Goal: Task Accomplishment & Management: Complete application form

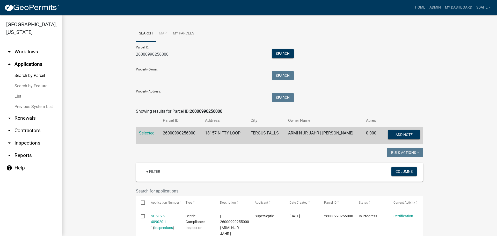
scroll to position [130, 0]
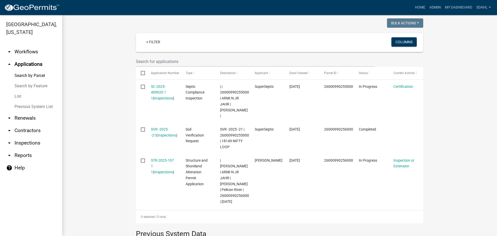
click at [440, 62] on wm-workflow-application-search-view "Search Map My Parcels Parcel ID: 26000990256000 Search Property Owner: Search P…" at bounding box center [280, 107] width 415 height 422
click at [439, 76] on wm-workflow-application-search-view "Search Map My Parcels Parcel ID: 26000990256000 Search Property Owner: Search P…" at bounding box center [280, 107] width 415 height 422
click at [100, 118] on wm-workflow-application-search-view "Search Map My Parcels Parcel ID: 26000990256000 Search Property Owner: Search P…" at bounding box center [280, 107] width 415 height 422
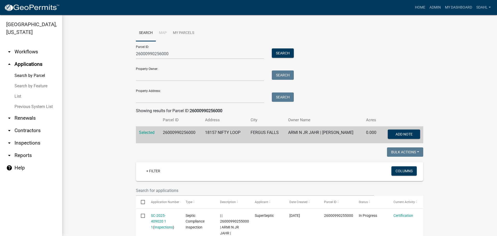
scroll to position [0, 0]
click at [277, 53] on button "Search" at bounding box center [283, 53] width 22 height 9
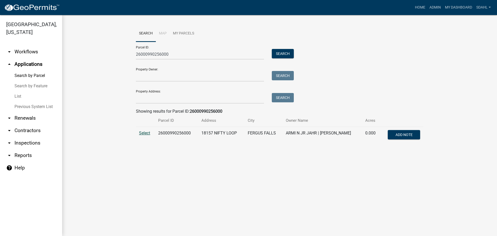
click at [142, 132] on span "Select" at bounding box center [144, 133] width 11 height 5
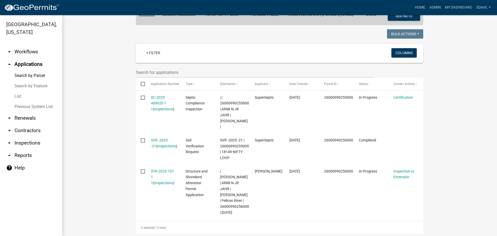
scroll to position [145, 0]
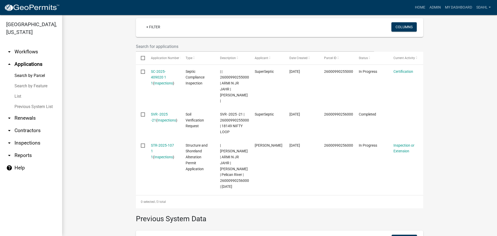
click at [434, 86] on wm-workflow-application-search-view "Search Map My Parcels Parcel ID: 26000990256000 Search Property Owner: Search P…" at bounding box center [280, 92] width 415 height 422
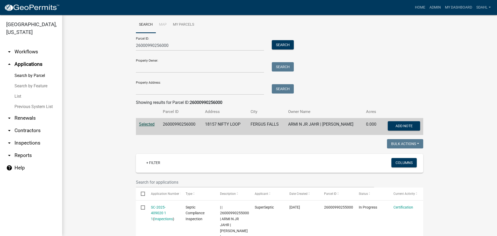
scroll to position [0, 0]
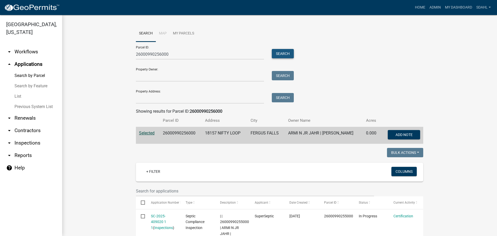
click at [280, 51] on button "Search" at bounding box center [283, 53] width 22 height 9
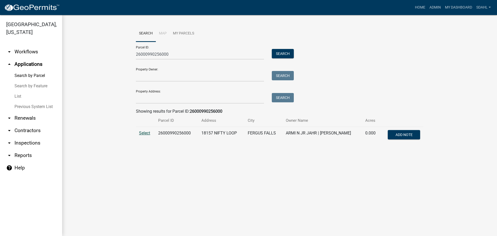
click at [141, 133] on span "Select" at bounding box center [144, 133] width 11 height 5
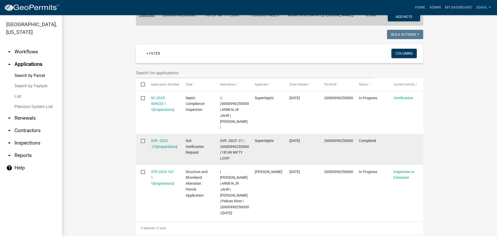
scroll to position [130, 0]
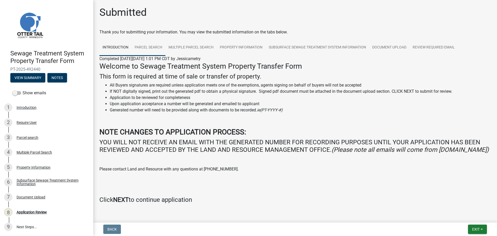
click at [141, 48] on link "Parcel search" at bounding box center [149, 47] width 34 height 17
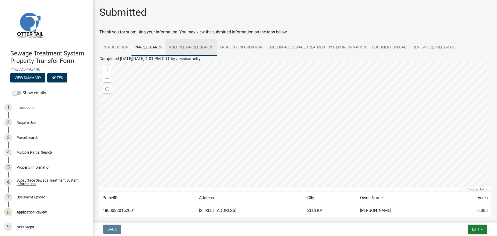
click at [202, 45] on link "Multiple Parcel Search" at bounding box center [191, 47] width 51 height 17
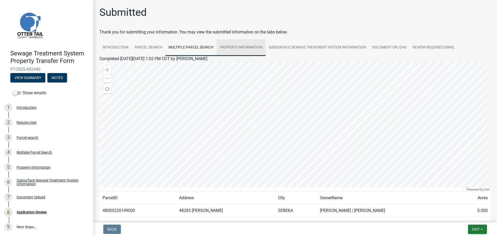
click at [238, 46] on link "Property Information" at bounding box center [241, 47] width 49 height 17
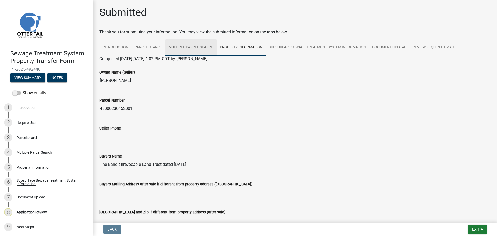
click at [183, 48] on link "Multiple Parcel Search" at bounding box center [191, 47] width 51 height 17
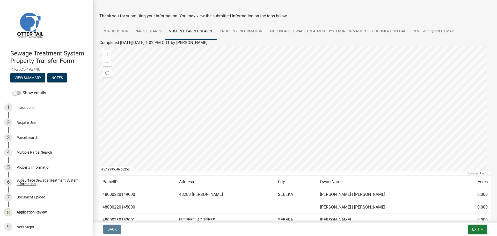
scroll to position [1, 0]
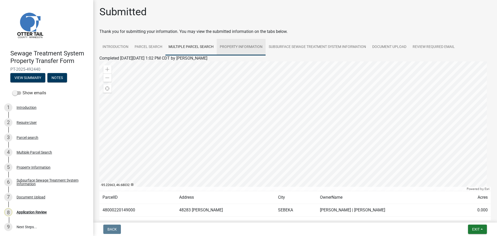
click at [249, 47] on link "Property Information" at bounding box center [241, 47] width 49 height 17
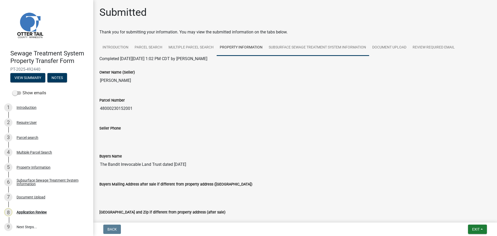
click at [309, 48] on link "Subsurface Sewage Treatment System Information" at bounding box center [318, 47] width 104 height 17
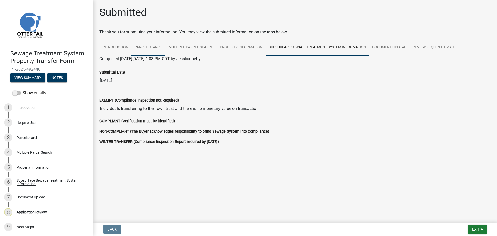
click at [151, 46] on link "Parcel search" at bounding box center [149, 47] width 34 height 17
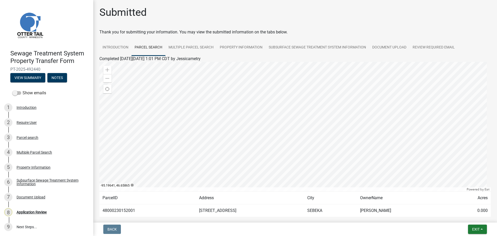
click at [125, 211] on td "48000230152001" at bounding box center [147, 210] width 97 height 13
copy td "48000230152001"
click at [25, 93] on label "Show emails" at bounding box center [29, 93] width 34 height 6
click at [23, 90] on input "Show emails" at bounding box center [23, 90] width 0 height 0
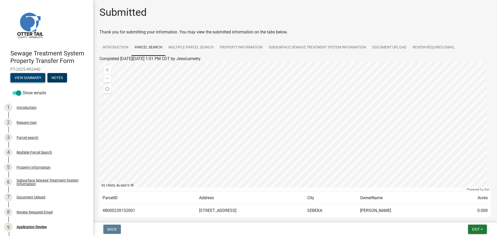
click at [34, 77] on button "View Summary" at bounding box center [27, 77] width 35 height 9
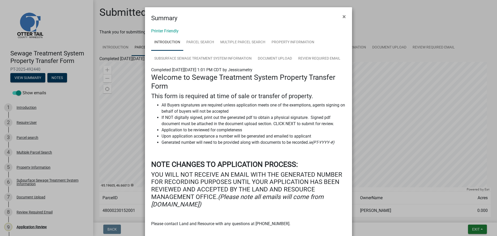
drag, startPoint x: 260, startPoint y: 16, endPoint x: 261, endPoint y: 11, distance: 5.8
click at [261, 11] on div "Summary ×" at bounding box center [248, 15] width 207 height 16
click at [171, 32] on link "Printer Friendly" at bounding box center [164, 31] width 27 height 5
click at [343, 16] on span "×" at bounding box center [344, 16] width 3 height 7
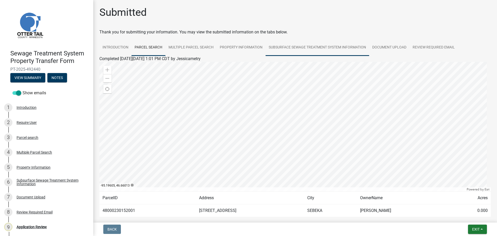
click at [326, 47] on link "Subsurface Sewage Treatment System Information" at bounding box center [318, 47] width 104 height 17
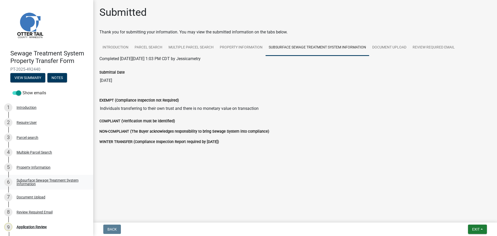
click at [57, 181] on div "Subsurface Sewage Treatment System Information" at bounding box center [51, 182] width 68 height 7
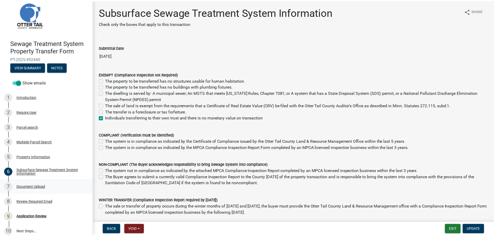
scroll to position [16, 0]
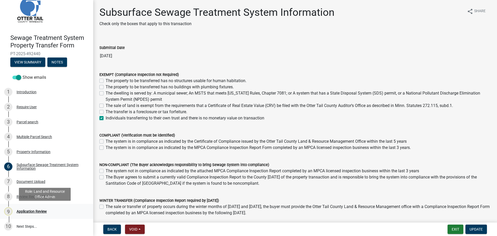
click at [31, 212] on div "Application Review" at bounding box center [32, 212] width 30 height 4
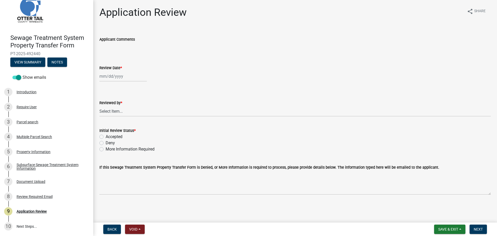
click at [119, 79] on div at bounding box center [122, 76] width 47 height 11
select select "10"
select select "2025"
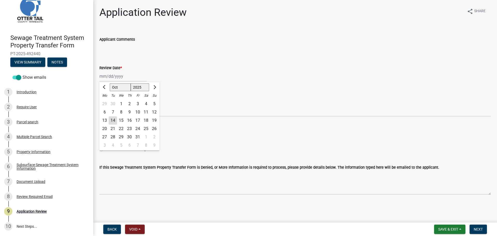
click at [112, 120] on div "14" at bounding box center [113, 120] width 8 height 8
type input "10/14/2025"
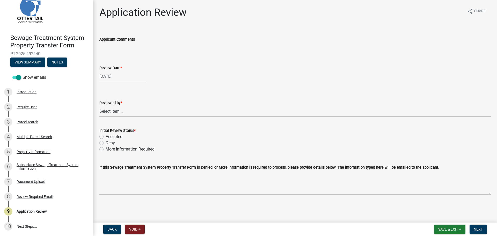
click at [116, 112] on select "Select Item... Alexis Newark Amy Busko Andrea Perales Brittany Tollefson Christ…" at bounding box center [295, 111] width 392 height 11
click at [99, 106] on select "Select Item... Alexis Newark Amy Busko Andrea Perales Brittany Tollefson Christ…" at bounding box center [295, 111] width 392 height 11
select select "67745ee8-7159-4960-80f9-a638286b467c"
click at [119, 136] on label "Accepted" at bounding box center [114, 137] width 17 height 6
click at [109, 136] on input "Accepted" at bounding box center [107, 135] width 3 height 3
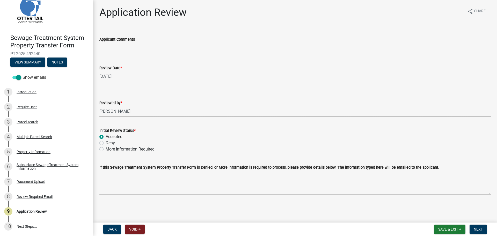
radio input "true"
click at [476, 227] on span "Next" at bounding box center [478, 229] width 9 height 4
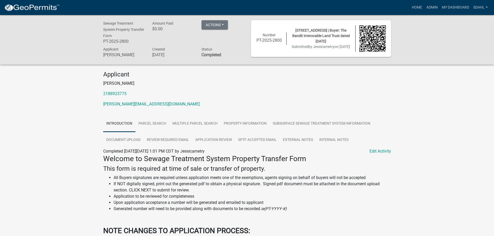
click at [411, 44] on div "Sewage Treatment System Property Transfer Form PT-2025-2800 Amount Paid $0.00 A…" at bounding box center [247, 39] width 494 height 49
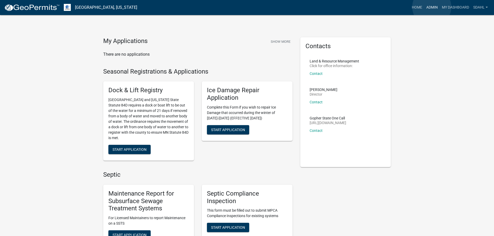
click at [431, 7] on link "Admin" at bounding box center [432, 8] width 16 height 10
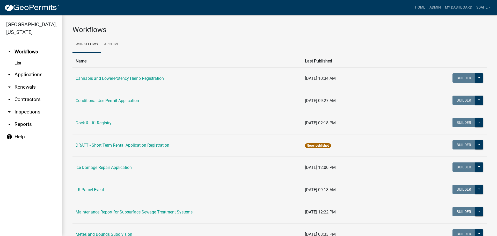
click at [31, 73] on link "arrow_drop_down Applications" at bounding box center [31, 74] width 62 height 12
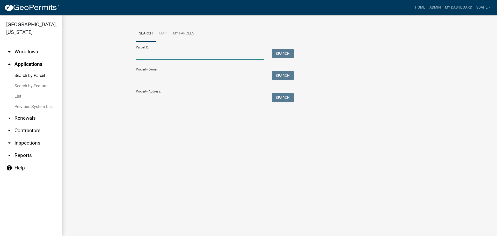
click at [148, 54] on input "Parcel ID:" at bounding box center [200, 54] width 128 height 11
paste input "48000230152001"
type input "48000230152001"
click at [287, 56] on button "Search" at bounding box center [283, 53] width 22 height 9
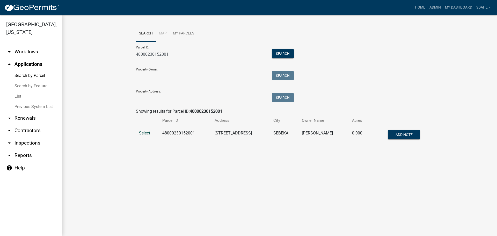
click at [143, 133] on span "Select" at bounding box center [144, 133] width 11 height 5
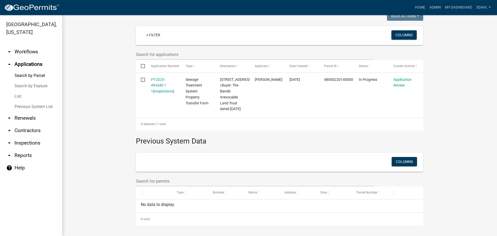
scroll to position [142, 0]
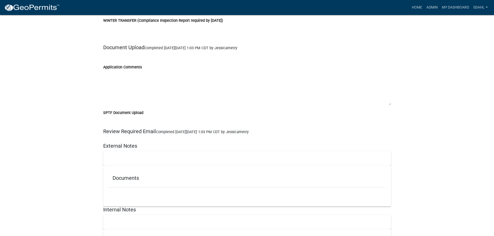
scroll to position [1114, 0]
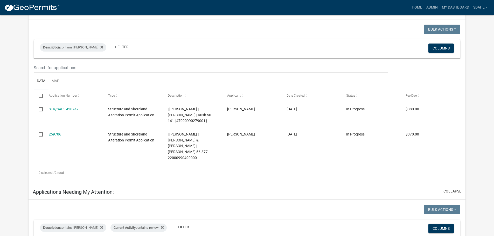
scroll to position [52, 0]
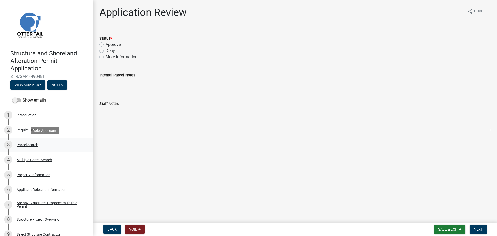
click at [32, 146] on div "Parcel search" at bounding box center [28, 145] width 22 height 4
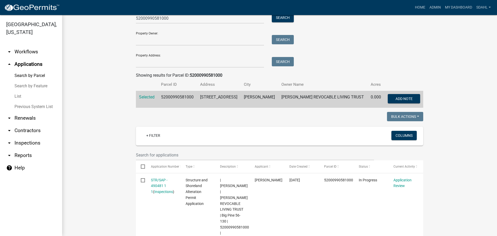
scroll to position [26, 0]
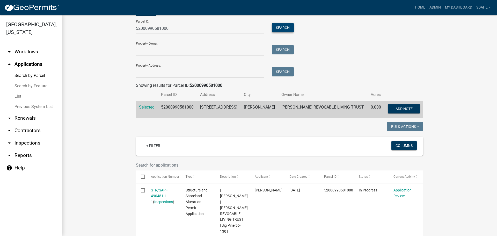
click at [283, 26] on button "Search" at bounding box center [283, 27] width 22 height 9
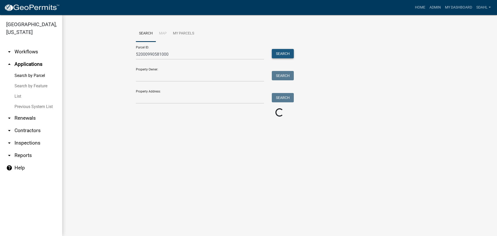
scroll to position [0, 0]
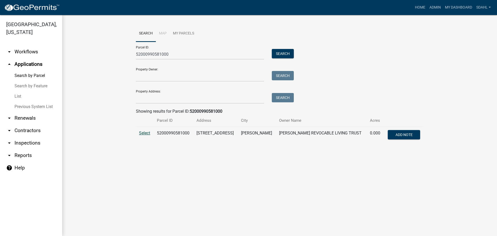
click at [145, 133] on span "Select" at bounding box center [144, 133] width 11 height 5
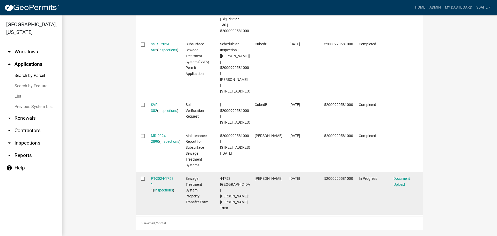
scroll to position [311, 0]
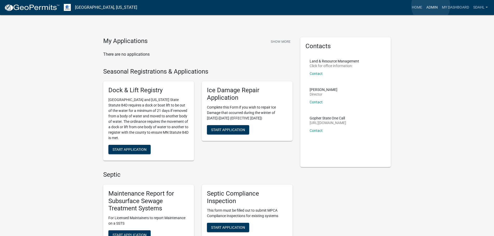
click at [430, 6] on link "Admin" at bounding box center [432, 8] width 16 height 10
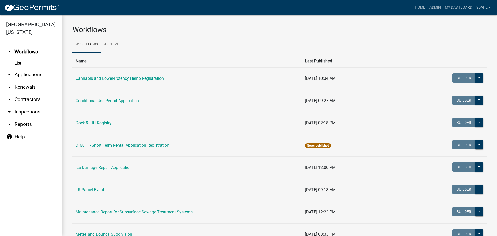
click at [38, 75] on link "arrow_drop_down Applications" at bounding box center [31, 74] width 62 height 12
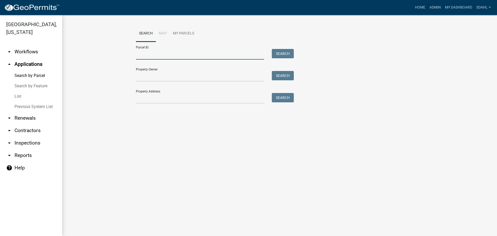
click at [160, 54] on input "Parcel ID:" at bounding box center [200, 54] width 128 height 11
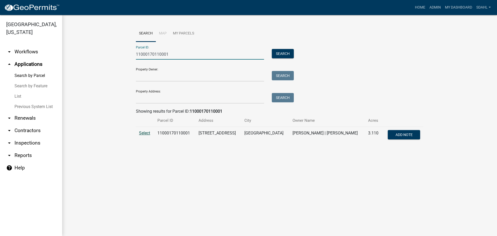
type input "11000170110001"
click at [148, 133] on span "Select" at bounding box center [144, 133] width 11 height 5
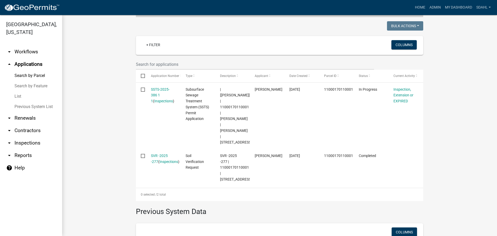
scroll to position [130, 0]
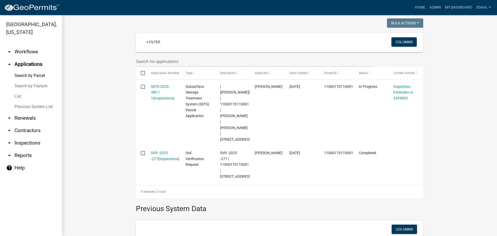
click at [101, 115] on wm-workflow-application-search-view "Search Map My Parcels Parcel ID: 11000170110001 Search Property Owner: Search P…" at bounding box center [280, 94] width 415 height 397
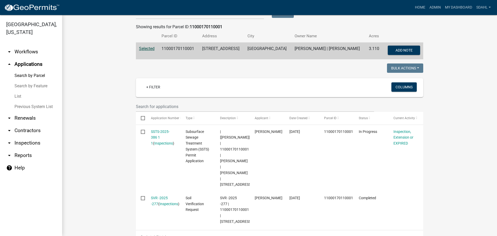
scroll to position [76, 0]
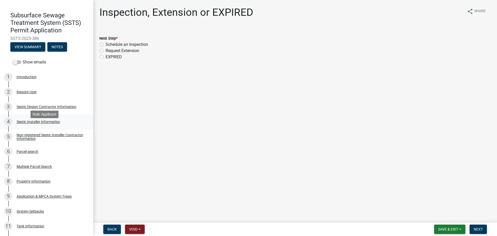
scroll to position [52, 0]
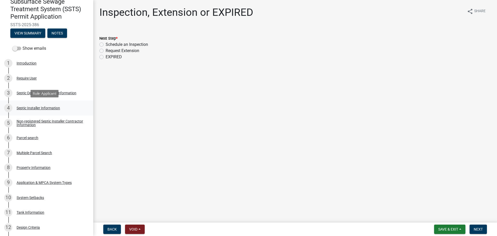
click at [48, 109] on div "Septic Installer Information" at bounding box center [39, 108] width 44 height 4
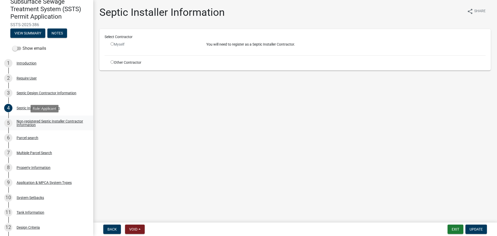
click at [42, 125] on div "Non-registered Septic Installer Contractor Information" at bounding box center [51, 122] width 68 height 7
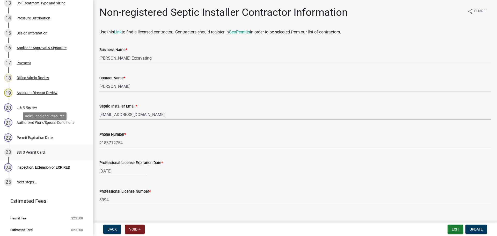
scroll to position [293, 0]
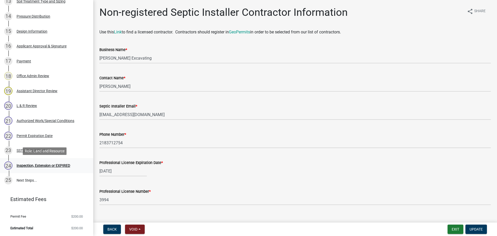
click at [38, 166] on div "Inspection, Extension or EXPIRED" at bounding box center [44, 166] width 54 height 4
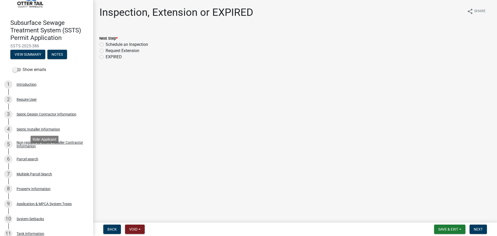
scroll to position [0, 0]
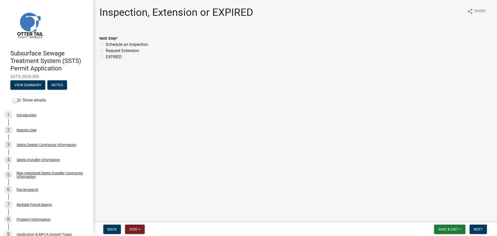
click at [409, 19] on div "Inspection, Extension or EXPIRED share Share" at bounding box center [295, 14] width 392 height 17
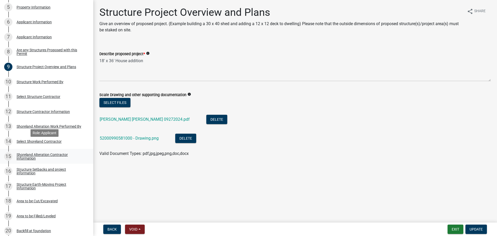
scroll to position [177, 0]
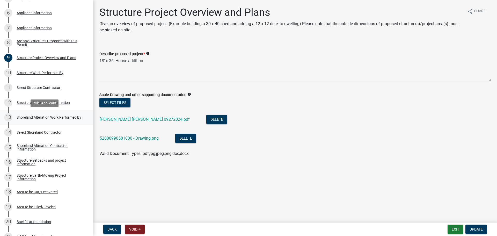
click at [34, 116] on div "Shoreland Alteration Work Performed By" at bounding box center [49, 118] width 65 height 4
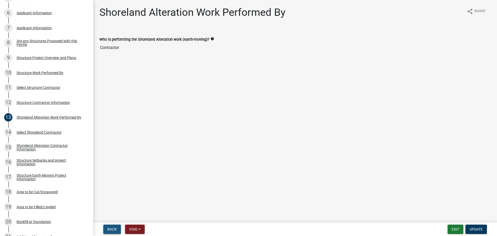
click at [115, 231] on span "Back" at bounding box center [112, 229] width 9 height 4
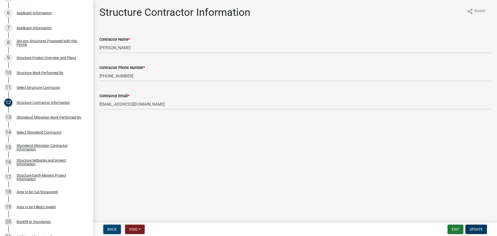
click at [115, 231] on span "Back" at bounding box center [112, 229] width 9 height 4
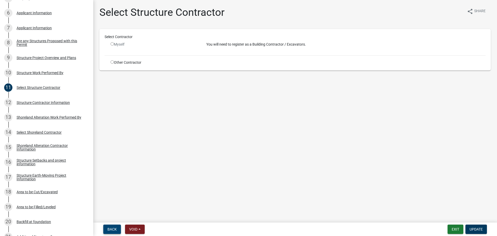
click at [115, 231] on span "Back" at bounding box center [112, 229] width 9 height 4
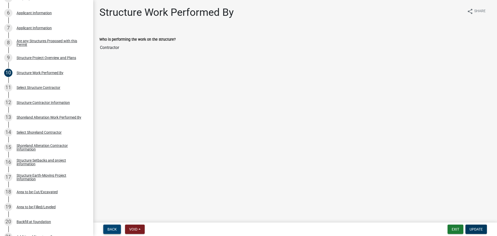
click at [115, 231] on span "Back" at bounding box center [112, 229] width 9 height 4
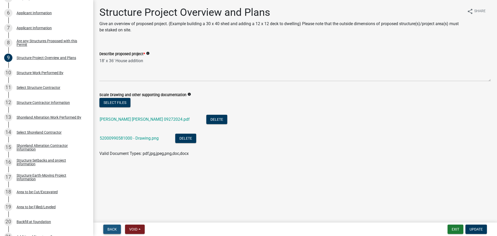
click at [115, 231] on span "Back" at bounding box center [112, 229] width 9 height 4
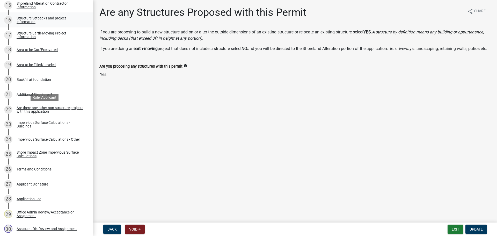
scroll to position [332, 0]
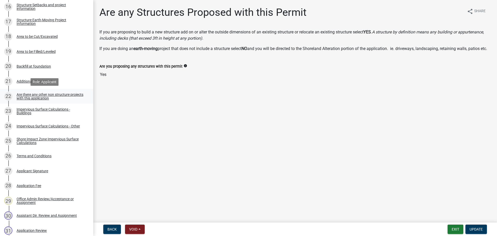
click at [35, 94] on div "Are there any other non structure projects with this application" at bounding box center [51, 96] width 68 height 7
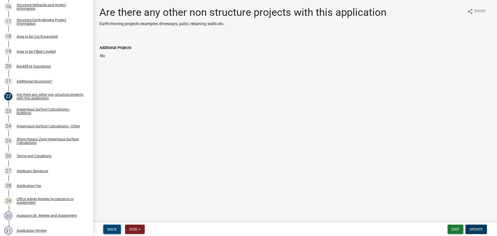
click at [111, 230] on span "Back" at bounding box center [112, 229] width 9 height 4
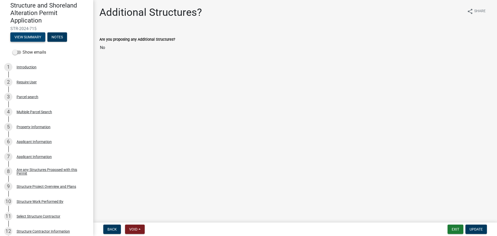
scroll to position [0, 0]
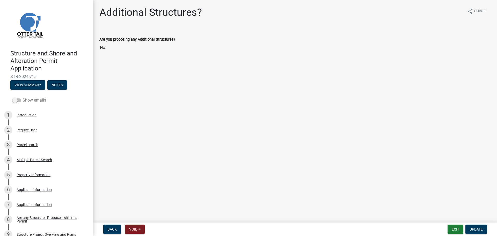
click at [31, 99] on label "Show emails" at bounding box center [29, 100] width 34 height 6
click at [23, 97] on input "Show emails" at bounding box center [23, 97] width 0 height 0
click at [33, 83] on button "View Summary" at bounding box center [27, 84] width 35 height 9
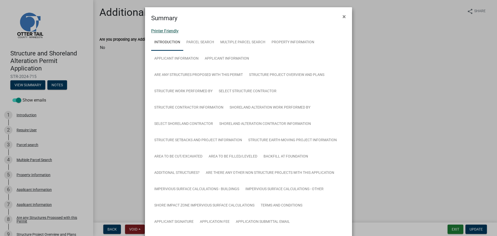
click at [156, 29] on link "Printer Friendly" at bounding box center [164, 31] width 27 height 5
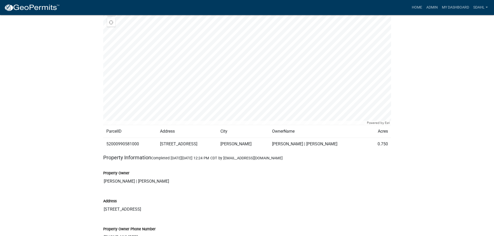
scroll to position [415, 0]
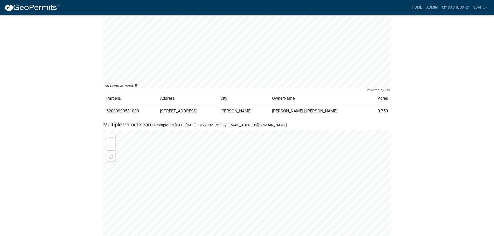
click at [124, 105] on td "52000990581000" at bounding box center [130, 111] width 54 height 13
copy td "52000990581000"
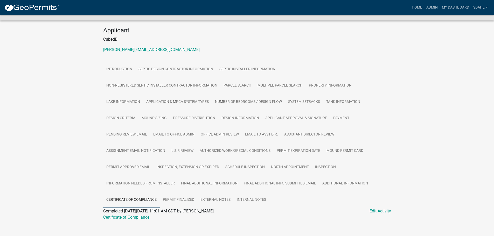
scroll to position [56, 0]
click at [270, 37] on div "Applicant CubedB brant.bigger@gmail.com" at bounding box center [246, 42] width 295 height 30
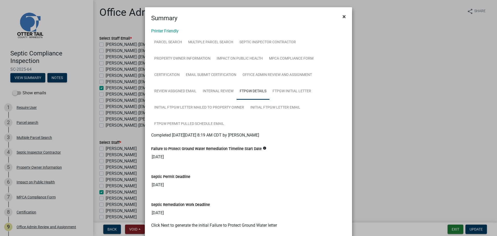
scroll to position [64, 0]
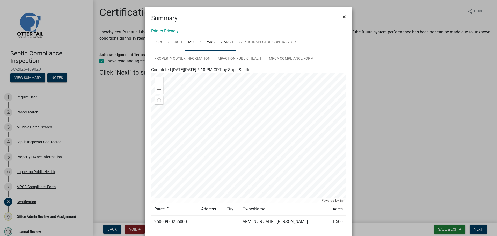
scroll to position [20, 0]
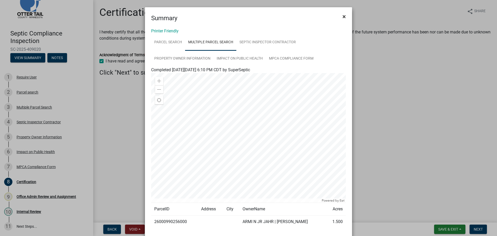
click at [343, 16] on span "×" at bounding box center [344, 16] width 3 height 7
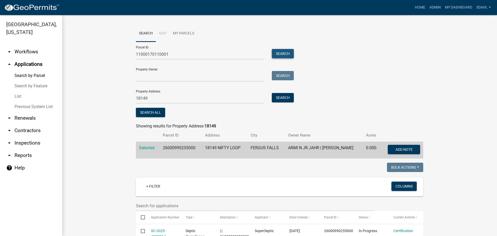
click at [283, 52] on button "Search" at bounding box center [283, 53] width 22 height 9
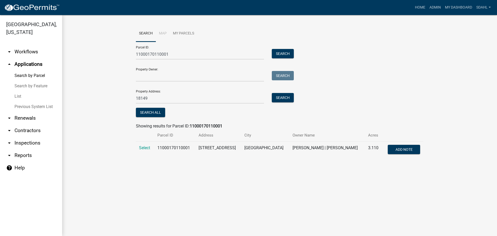
drag, startPoint x: 142, startPoint y: 149, endPoint x: 135, endPoint y: 145, distance: 8.5
click at [142, 149] on span "Select" at bounding box center [144, 147] width 11 height 5
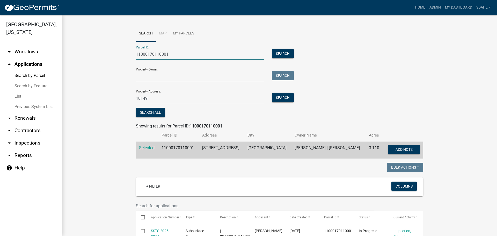
drag, startPoint x: 137, startPoint y: 56, endPoint x: 89, endPoint y: 56, distance: 47.2
click at [89, 56] on wm-workflow-application-search-view "Search Map My Parcels Parcel ID: 11000170110001 Search Property Owner: Search P…" at bounding box center [280, 231] width 415 height 412
paste input "26000990255000"
type input "26000990255000"
click at [282, 52] on button "Search" at bounding box center [283, 53] width 22 height 9
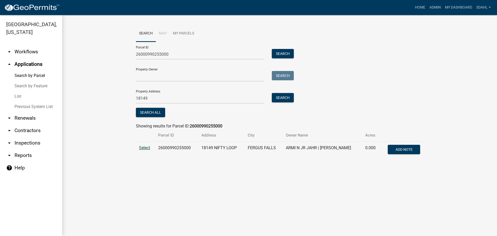
click at [143, 147] on span "Select" at bounding box center [144, 147] width 11 height 5
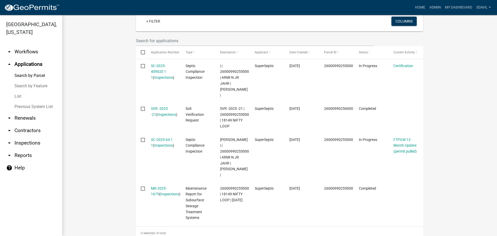
scroll to position [181, 0]
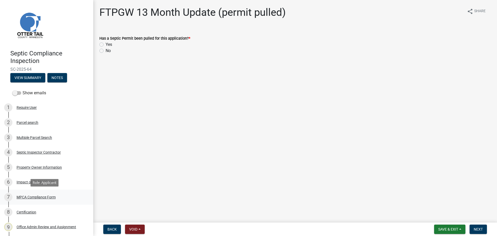
click at [37, 193] on div "7 MPCA Compliance Form" at bounding box center [44, 197] width 81 height 8
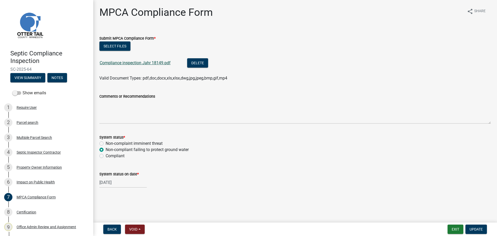
click at [125, 63] on link "Compliance inspection Jahr 18149.pdf" at bounding box center [135, 62] width 71 height 5
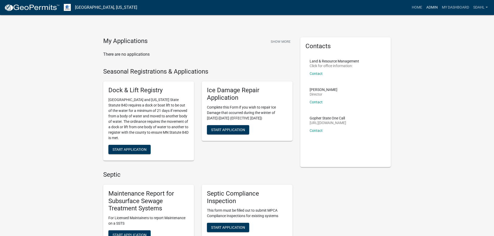
click at [434, 7] on link "Admin" at bounding box center [432, 8] width 16 height 10
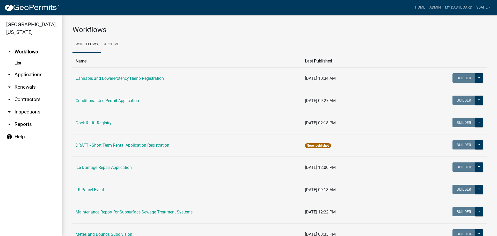
click at [29, 75] on link "arrow_drop_down Applications" at bounding box center [31, 74] width 62 height 12
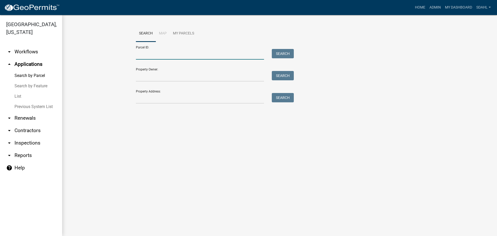
click at [156, 55] on input "Parcel ID:" at bounding box center [200, 54] width 128 height 11
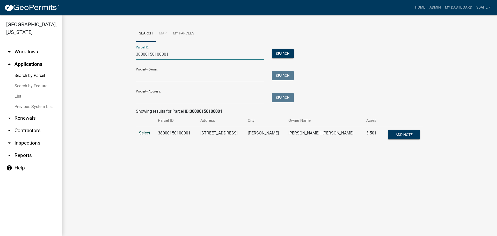
type input "38000150100001"
click at [144, 136] on span "Select" at bounding box center [144, 133] width 11 height 5
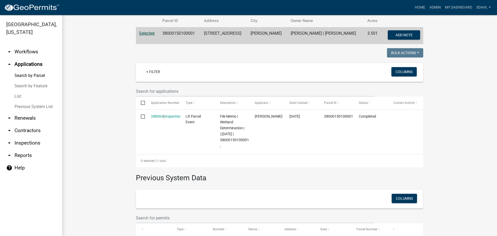
scroll to position [104, 0]
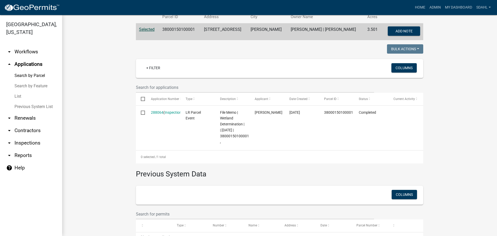
click at [456, 79] on wm-workflow-application-search-view "Search Map My Parcels Parcel ID: 38000150100001 Search Property Owner: Search P…" at bounding box center [280, 90] width 415 height 337
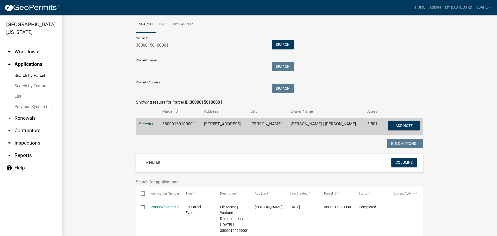
scroll to position [0, 0]
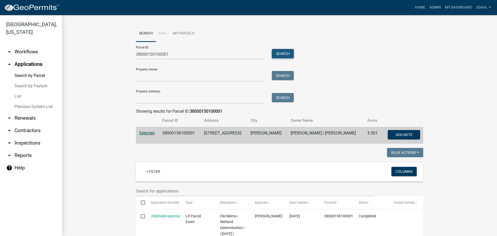
click at [286, 52] on button "Search" at bounding box center [283, 53] width 22 height 9
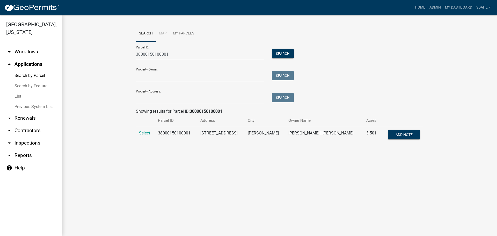
drag, startPoint x: 146, startPoint y: 132, endPoint x: 134, endPoint y: 131, distance: 11.5
click at [146, 132] on span "Select" at bounding box center [144, 133] width 11 height 5
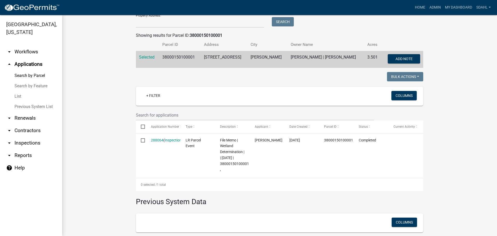
scroll to position [59, 0]
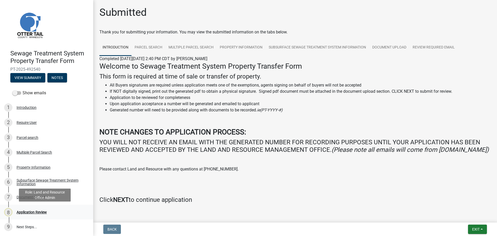
click at [29, 212] on div "Application Review" at bounding box center [32, 212] width 30 height 4
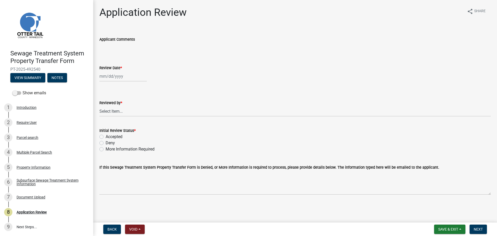
select select "10"
select select "2025"
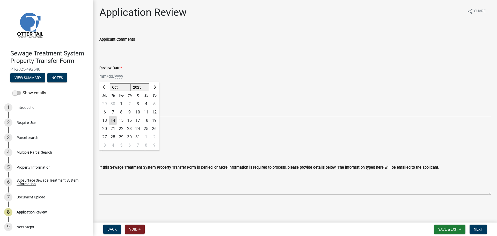
click at [112, 79] on div "[PERSON_NAME] Feb Mar Apr [PERSON_NAME][DATE] Oct Nov [DATE] 1526 1527 1528 152…" at bounding box center [122, 76] width 47 height 11
click at [113, 119] on div "14" at bounding box center [113, 120] width 8 height 8
type input "[DATE]"
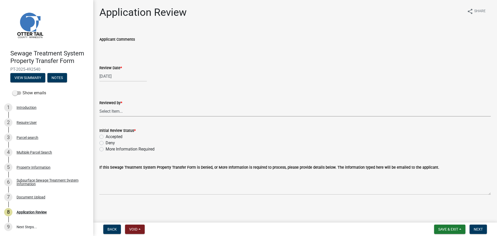
click at [118, 111] on select "Select Item... Alexis Newark Amy Busko Andrea Perales Brittany Tollefson Christ…" at bounding box center [295, 111] width 392 height 11
click at [99, 106] on select "Select Item... Alexis Newark Amy Busko Andrea Perales Brittany Tollefson Christ…" at bounding box center [295, 111] width 392 height 11
select select "67745ee8-7159-4960-80f9-a638286b467c"
click at [115, 138] on label "Accepted" at bounding box center [114, 137] width 17 height 6
click at [109, 137] on input "Accepted" at bounding box center [107, 135] width 3 height 3
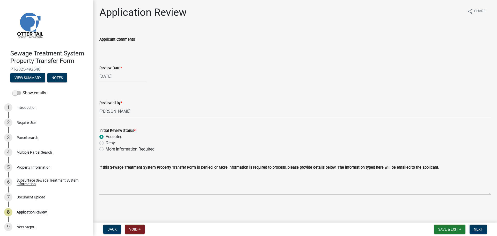
radio input "true"
click at [481, 230] on span "Next" at bounding box center [478, 229] width 9 height 4
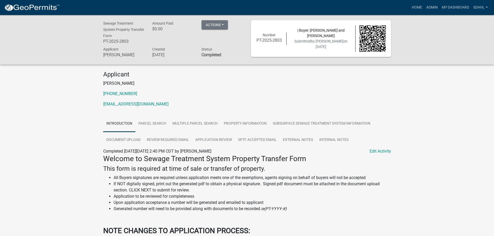
click at [440, 115] on div "Sewage Treatment System Property Transfer Form PT-2025-2803 Amount Paid $0.00 A…" at bounding box center [247, 172] width 494 height 314
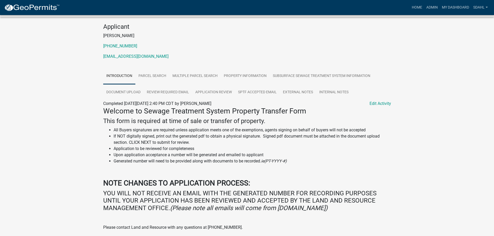
scroll to position [48, 0]
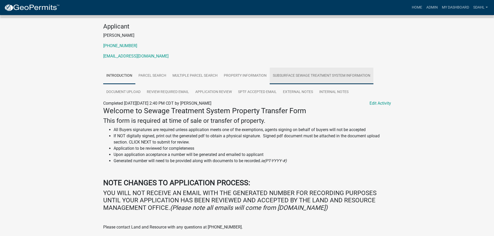
click at [317, 77] on link "Subsurface Sewage Treatment System Information" at bounding box center [321, 76] width 104 height 17
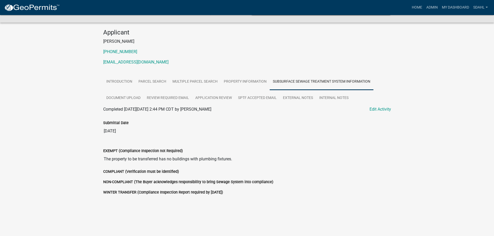
scroll to position [44, 0]
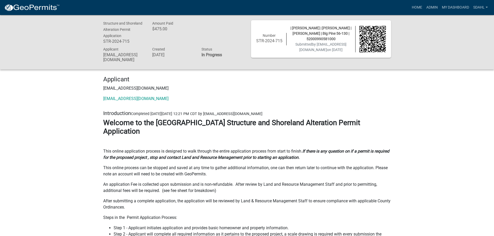
scroll to position [415, 0]
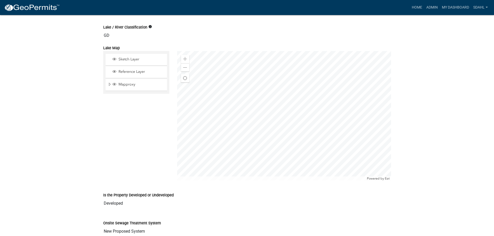
scroll to position [855, 0]
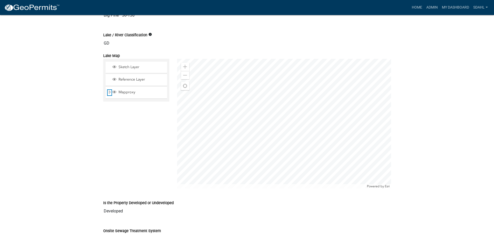
click at [108, 90] on span "Expand" at bounding box center [110, 92] width 4 height 5
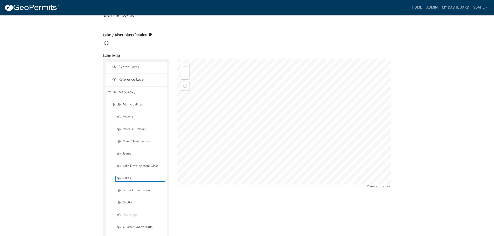
click at [127, 176] on span "Lakes" at bounding box center [143, 178] width 43 height 4
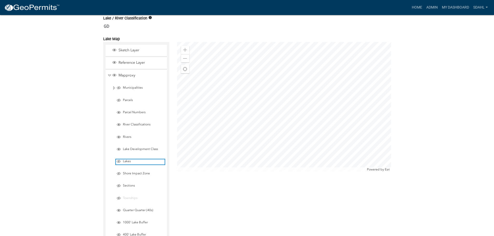
scroll to position [881, 0]
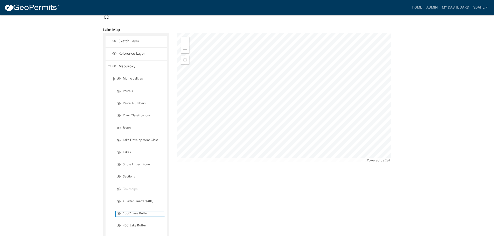
click at [118, 211] on span "Layer List" at bounding box center [119, 213] width 4 height 4
click at [119, 138] on span "Layer List" at bounding box center [119, 140] width 4 height 4
click at [109, 64] on span "Collapse" at bounding box center [110, 66] width 4 height 5
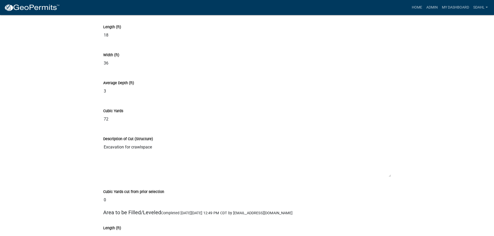
scroll to position [2176, 0]
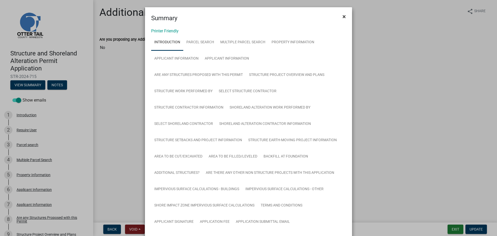
click at [340, 17] on button "×" at bounding box center [345, 16] width 12 height 15
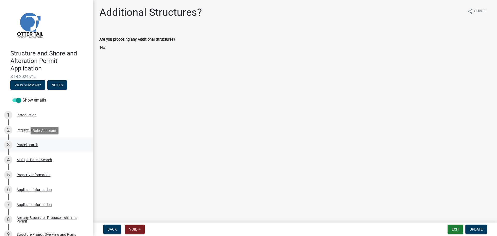
click at [26, 146] on div "Parcel search" at bounding box center [28, 145] width 22 height 4
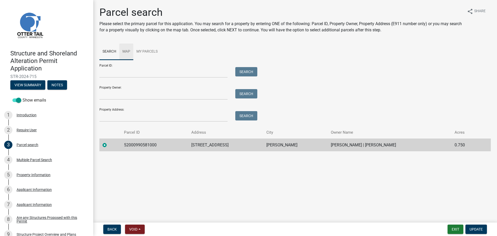
click at [128, 54] on link "Map" at bounding box center [126, 52] width 14 height 17
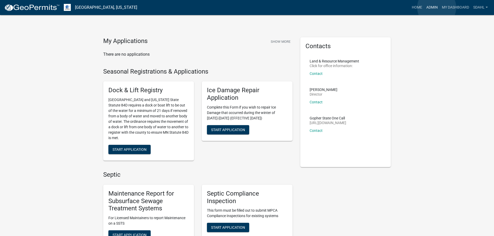
click at [436, 8] on link "Admin" at bounding box center [432, 8] width 16 height 10
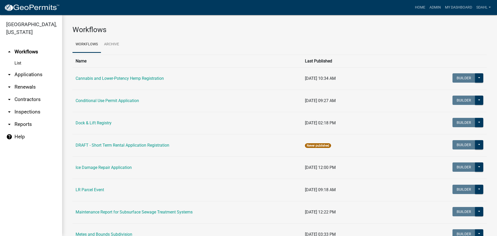
click at [35, 73] on link "arrow_drop_down Applications" at bounding box center [31, 74] width 62 height 12
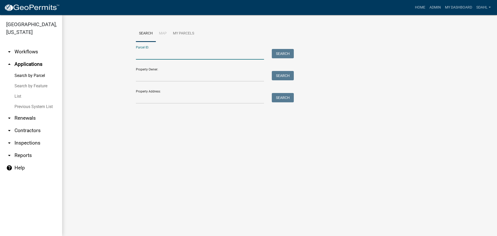
click at [212, 54] on input "Parcel ID:" at bounding box center [200, 54] width 128 height 11
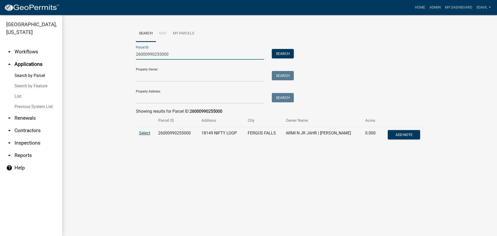
type input "26000990255000"
click at [143, 132] on span "Select" at bounding box center [144, 133] width 11 height 5
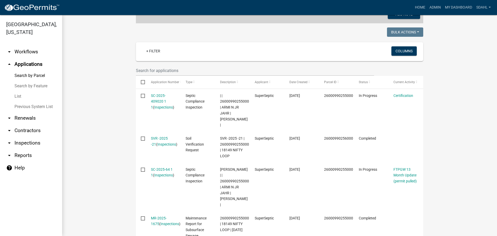
scroll to position [130, 0]
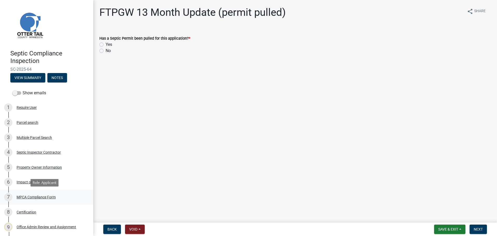
click at [44, 196] on div "MPCA Compliance Form" at bounding box center [36, 197] width 39 height 4
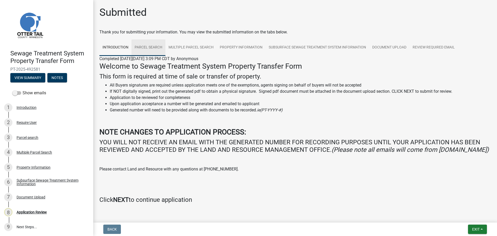
click at [153, 48] on link "Parcel search" at bounding box center [149, 47] width 34 height 17
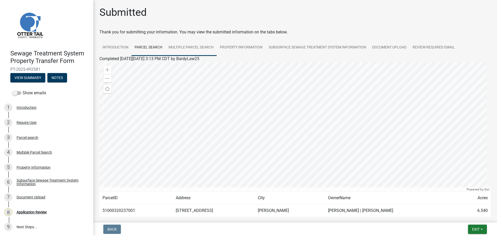
click at [200, 47] on link "Multiple Parcel Search" at bounding box center [191, 47] width 51 height 17
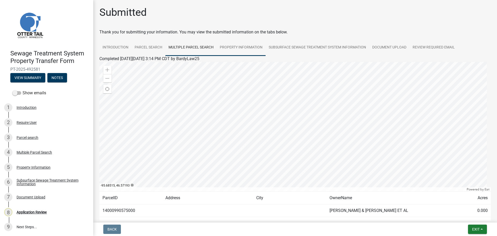
click at [239, 48] on link "Property Information" at bounding box center [241, 47] width 49 height 17
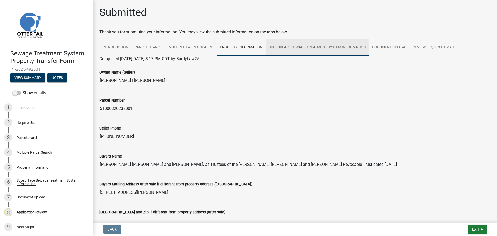
click at [323, 47] on link "Subsurface Sewage Treatment System Information" at bounding box center [318, 47] width 104 height 17
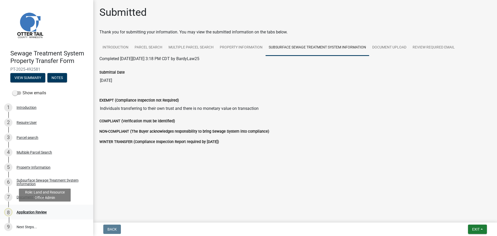
click at [26, 210] on div "Application Review" at bounding box center [32, 212] width 30 height 4
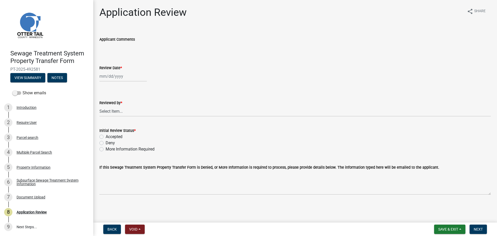
click at [121, 79] on div at bounding box center [122, 76] width 47 height 11
select select "10"
select select "2025"
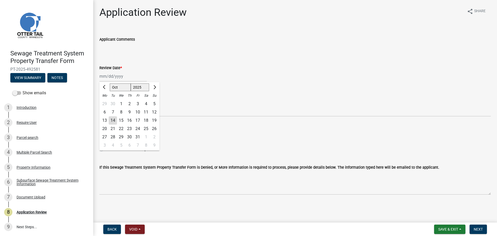
click at [115, 120] on div "14" at bounding box center [113, 120] width 8 height 8
type input "[DATE]"
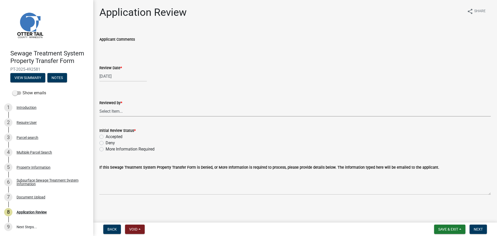
click at [120, 109] on select "Select Item... [PERSON_NAME] [PERSON_NAME] [PERSON_NAME] [PERSON_NAME] [PERSON_…" at bounding box center [295, 111] width 392 height 11
click at [99, 106] on select "Select Item... [PERSON_NAME] [PERSON_NAME] [PERSON_NAME] [PERSON_NAME] [PERSON_…" at bounding box center [295, 111] width 392 height 11
select select "67745ee8-7159-4960-80f9-a638286b467c"
click at [118, 136] on label "Accepted" at bounding box center [114, 137] width 17 height 6
click at [109, 136] on input "Accepted" at bounding box center [107, 135] width 3 height 3
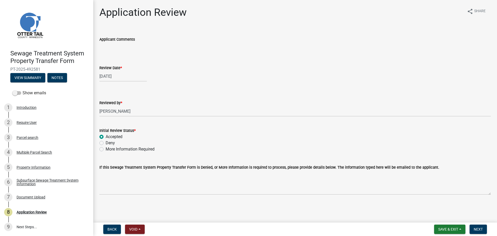
radio input "true"
click at [478, 228] on span "Next" at bounding box center [478, 229] width 9 height 4
